Goal: Task Accomplishment & Management: Use online tool/utility

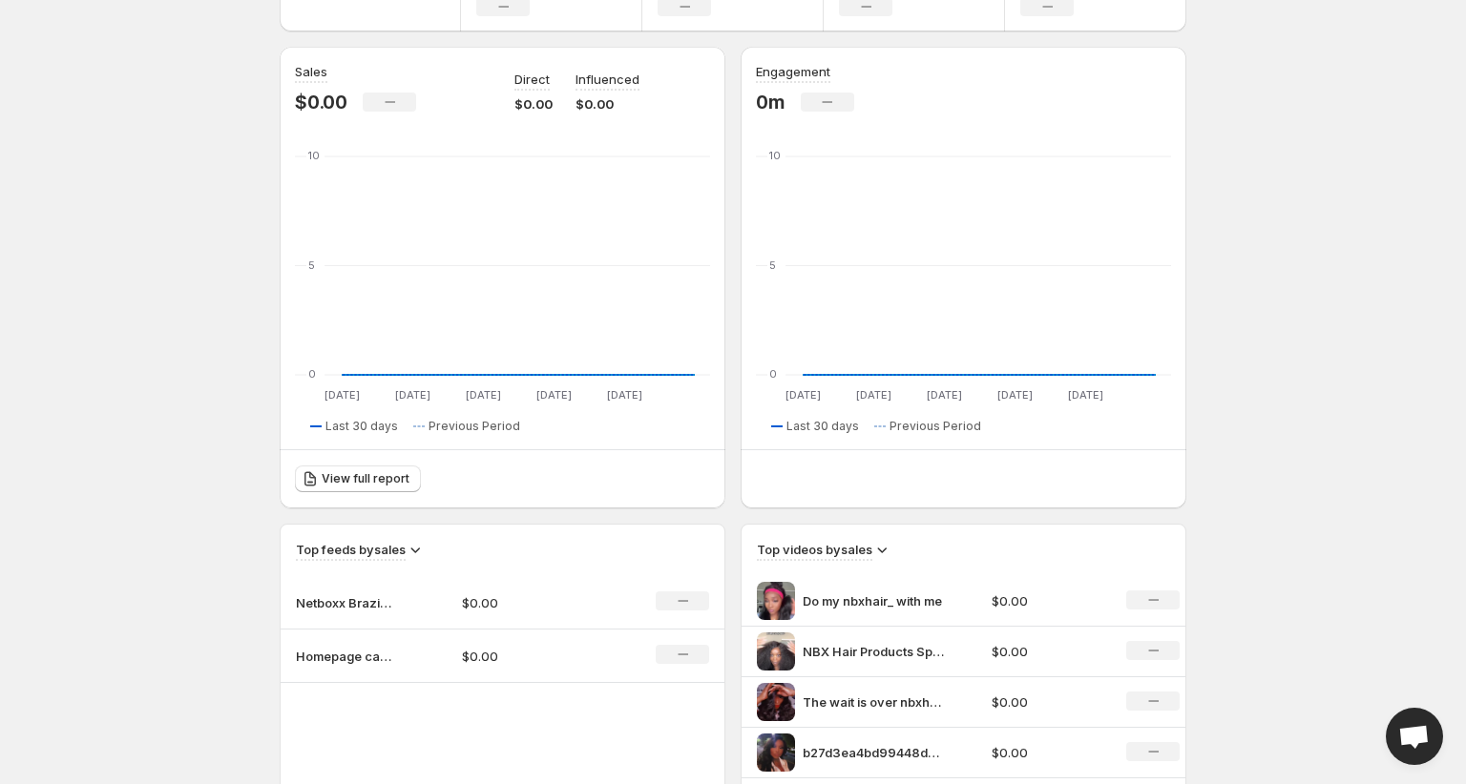
scroll to position [84, 0]
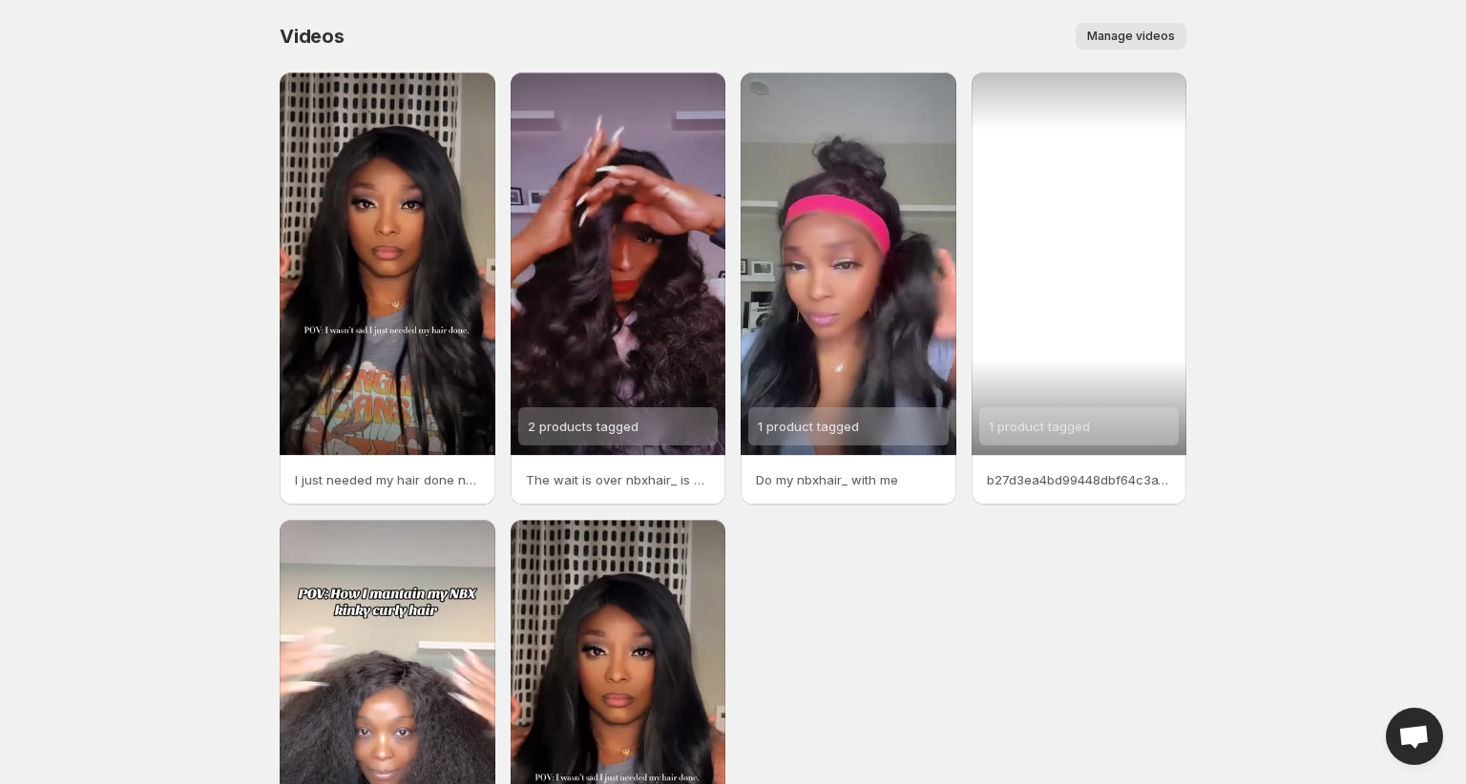
click at [1110, 180] on div "1 product tagged" at bounding box center [1079, 264] width 216 height 383
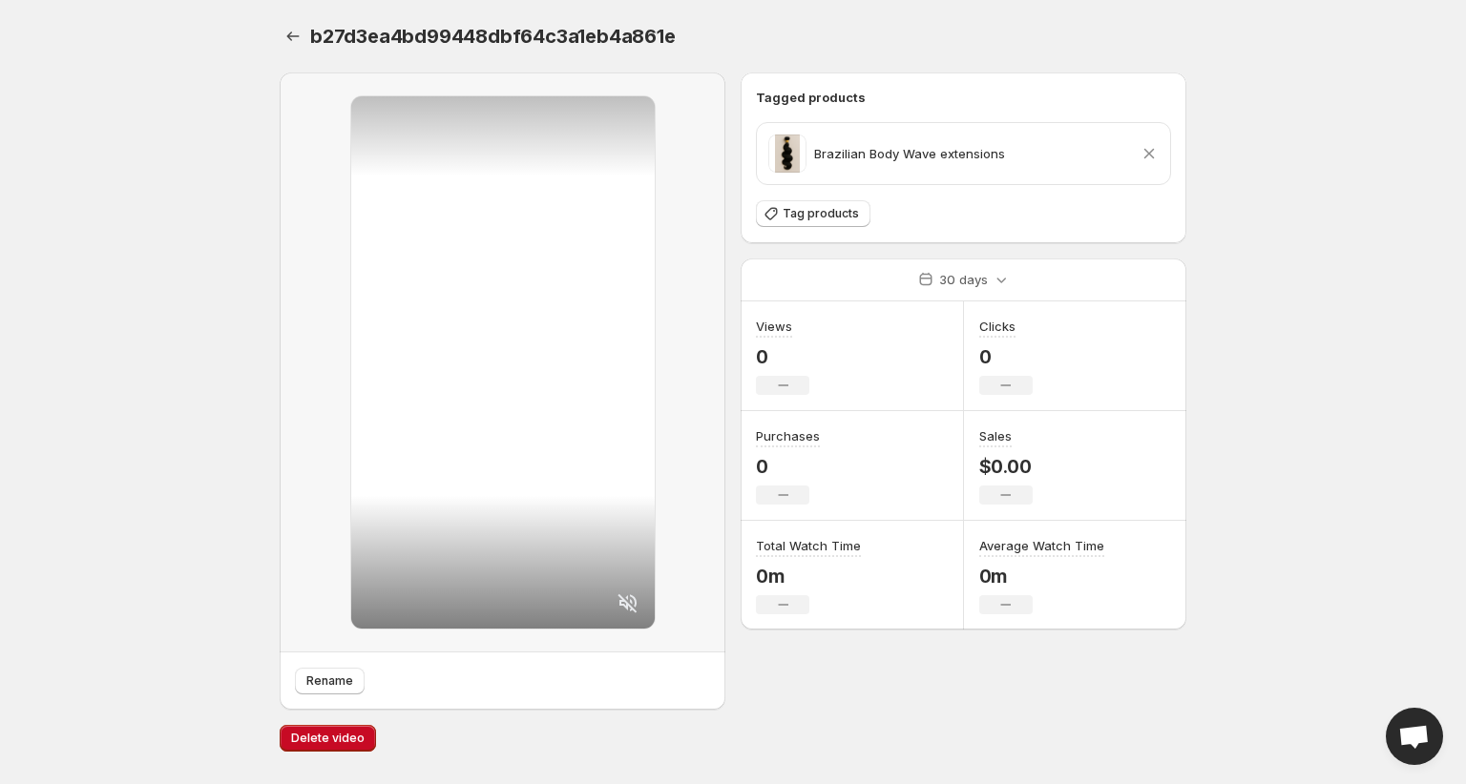
click at [470, 43] on span "b27d3ea4bd99448dbf64c3a1eb4a861e" at bounding box center [492, 36] width 365 height 23
click at [331, 686] on span "Rename" at bounding box center [329, 681] width 47 height 15
click at [301, 34] on icon "Settings" at bounding box center [292, 36] width 19 height 19
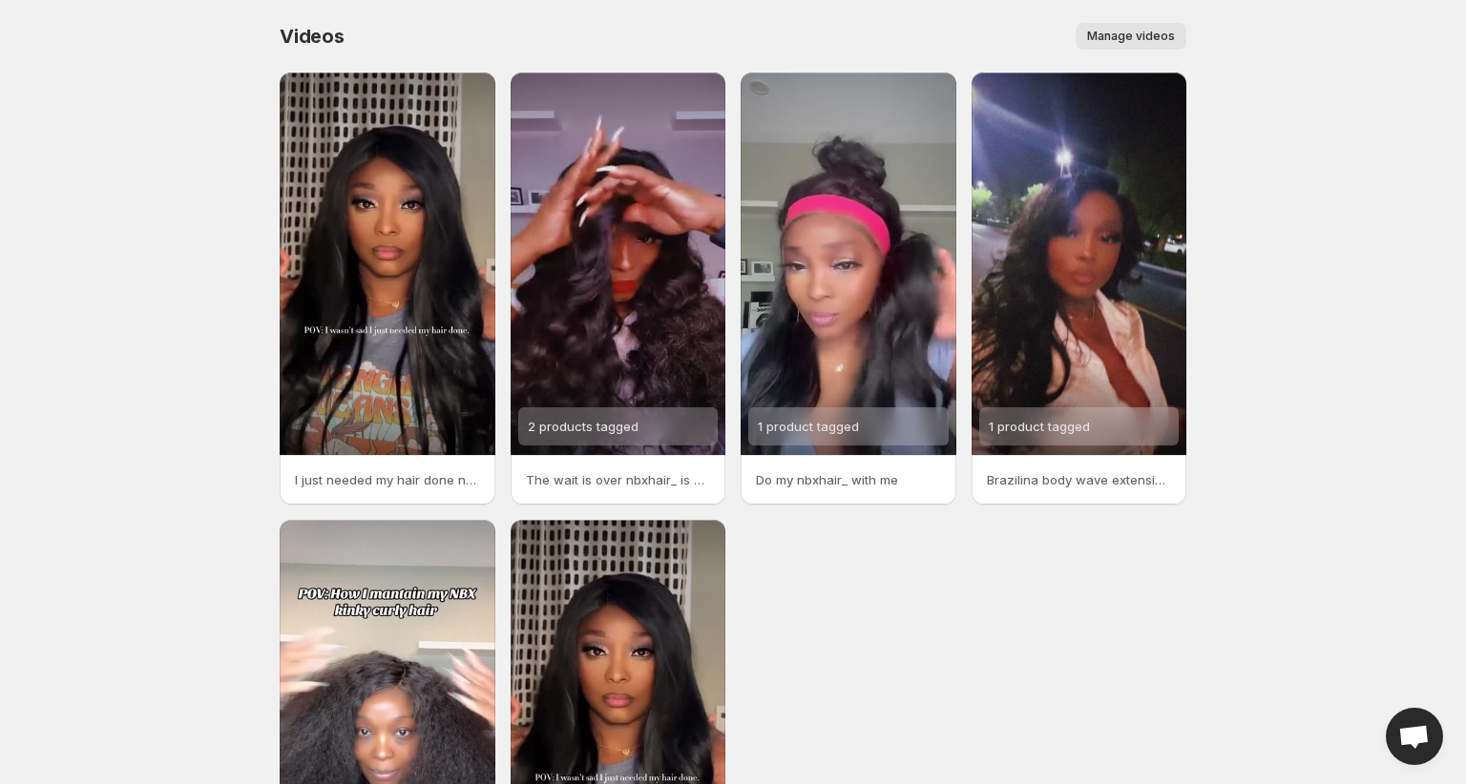
drag, startPoint x: 1114, startPoint y: 42, endPoint x: 820, endPoint y: 40, distance: 294.8
click at [820, 40] on div "Manage videos" at bounding box center [776, 36] width 819 height 27
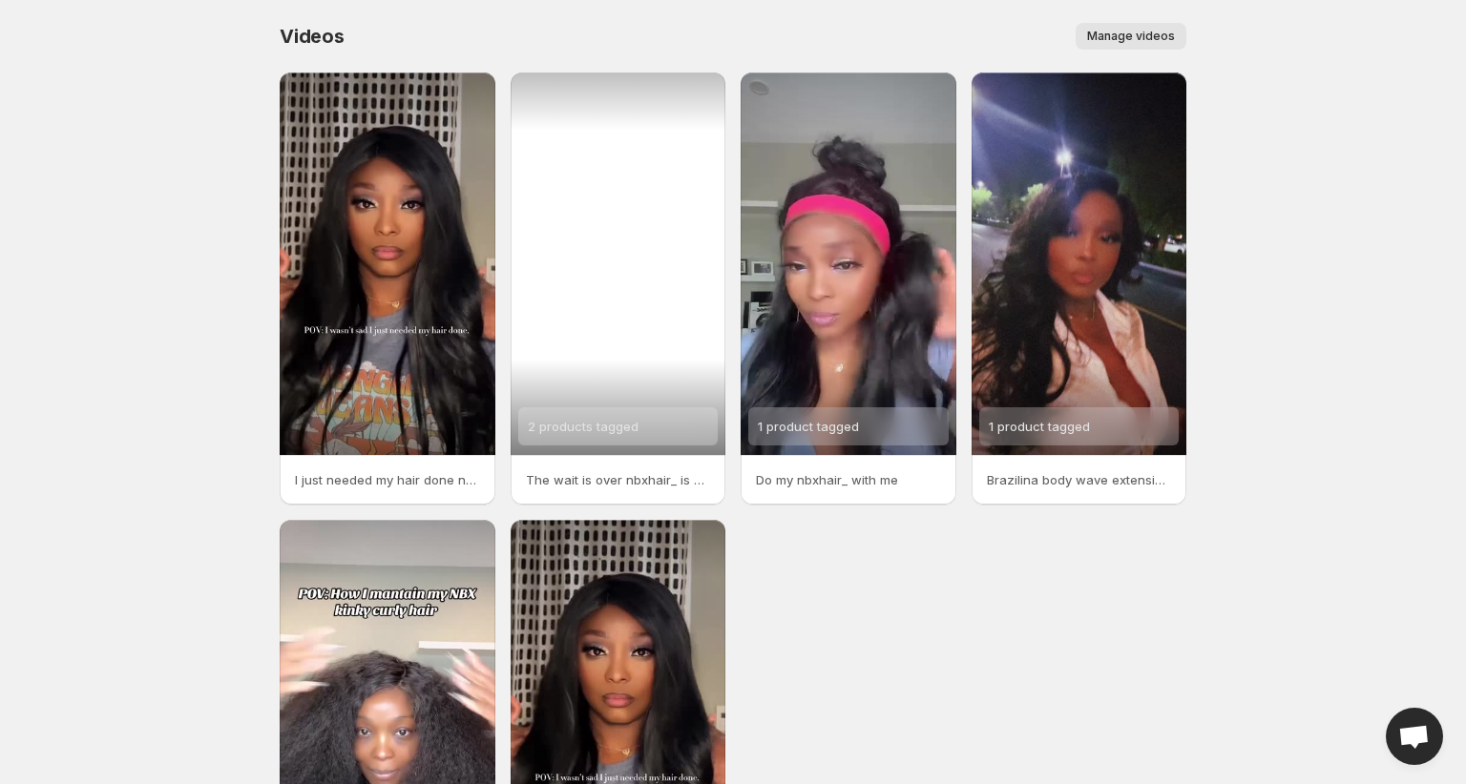
click at [674, 307] on div "2 products tagged" at bounding box center [618, 264] width 216 height 383
